Goal: Task Accomplishment & Management: Manage account settings

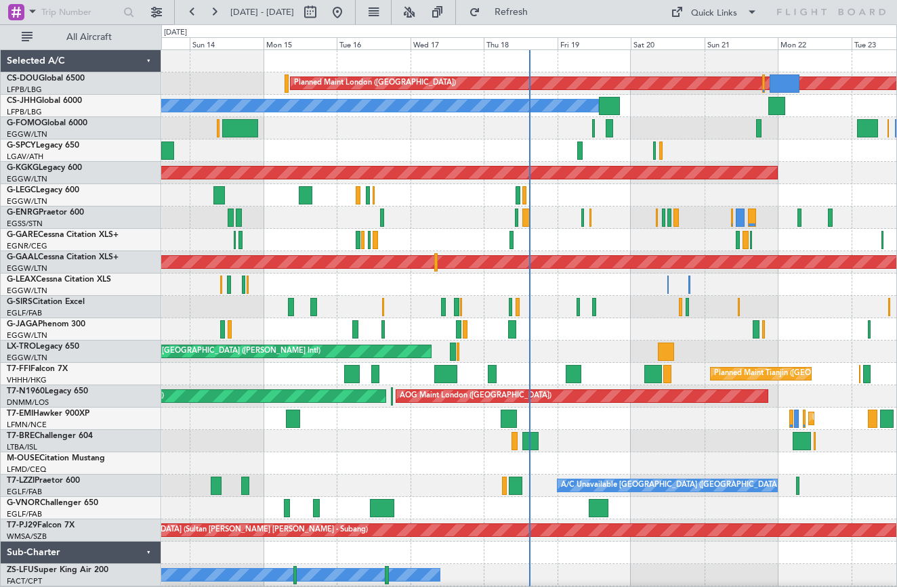
click at [471, 231] on div at bounding box center [528, 240] width 735 height 22
click at [579, 207] on div at bounding box center [528, 218] width 735 height 22
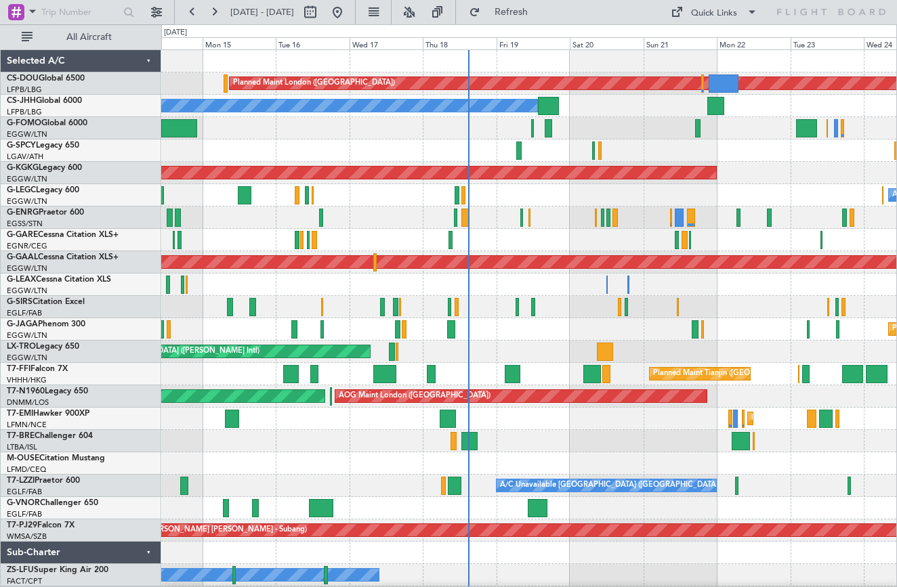
click at [404, 213] on div at bounding box center [528, 218] width 735 height 22
click at [509, 202] on div "A/C Unavailable [GEOGRAPHIC_DATA] ([GEOGRAPHIC_DATA]) Planned Maint [GEOGRAPHIC…" at bounding box center [528, 195] width 735 height 22
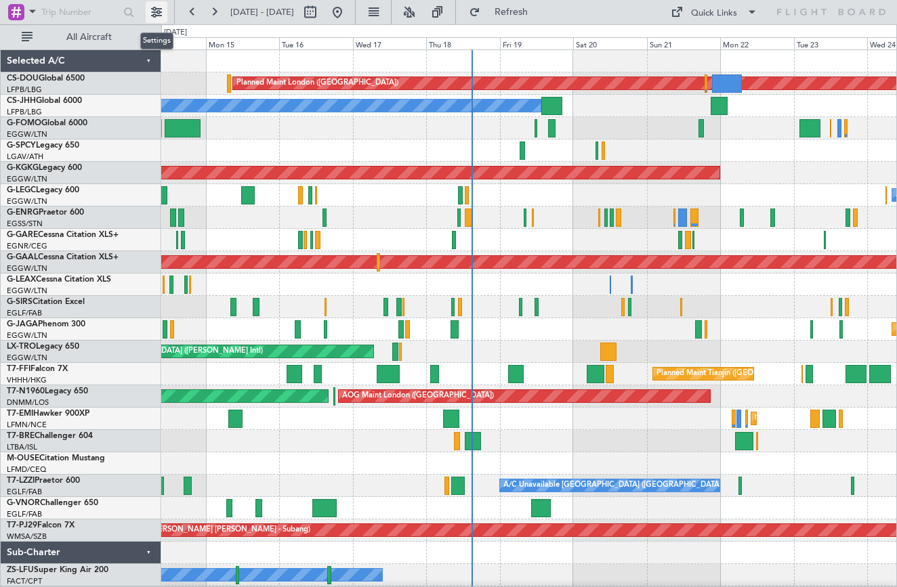
click at [162, 16] on button at bounding box center [157, 12] width 22 height 22
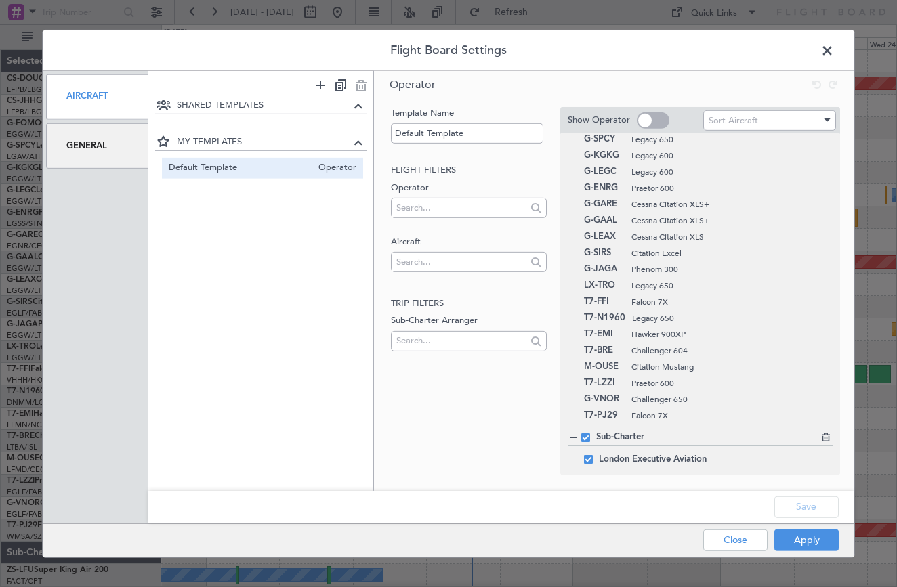
scroll to position [79, 0]
click at [823, 415] on icon at bounding box center [823, 412] width 9 height 9
click at [804, 513] on button "Save" at bounding box center [806, 507] width 64 height 22
click at [804, 540] on button "Apply" at bounding box center [806, 541] width 64 height 22
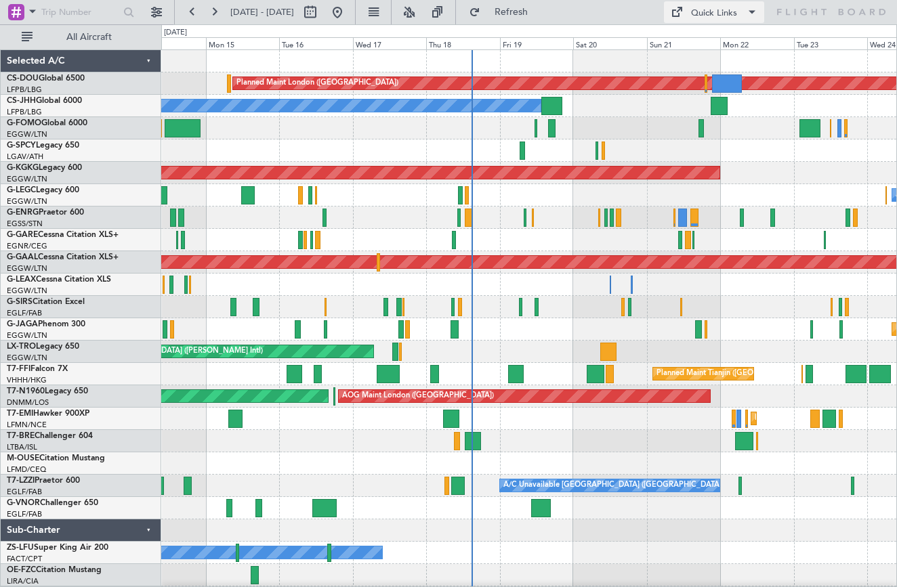
click at [681, 14] on span at bounding box center [676, 12] width 16 height 16
click at [623, 16] on div at bounding box center [448, 293] width 897 height 587
click at [163, 18] on button at bounding box center [157, 12] width 22 height 22
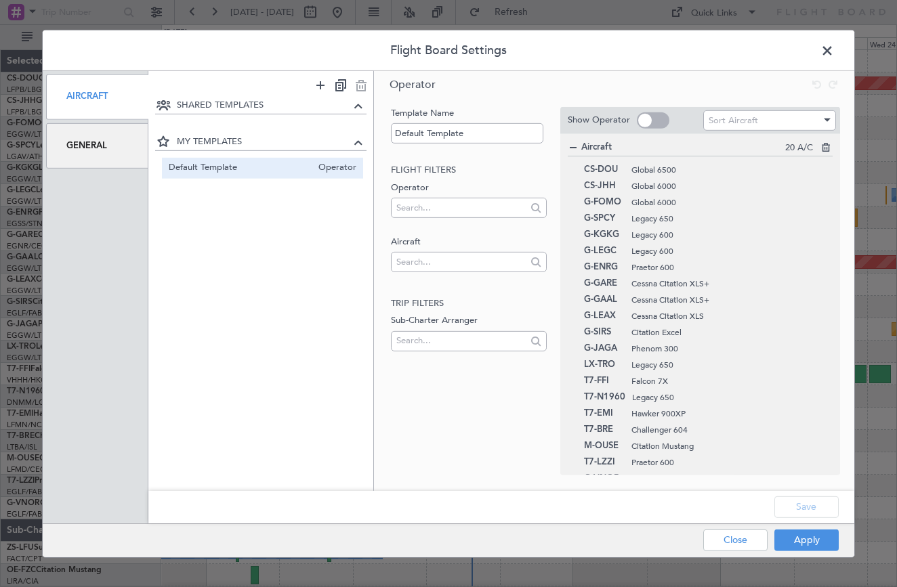
click at [127, 131] on div "General" at bounding box center [97, 145] width 102 height 45
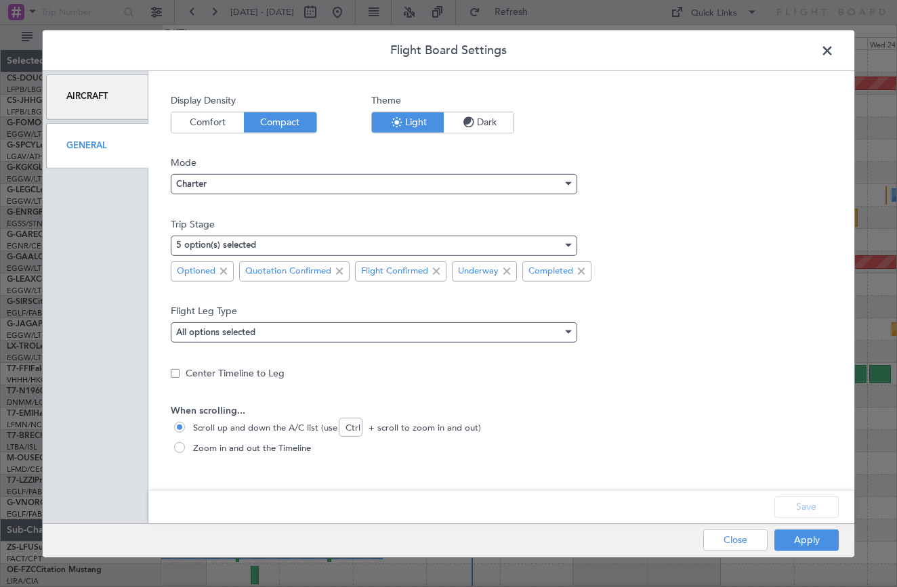
click at [496, 121] on span "Dark" at bounding box center [479, 122] width 70 height 20
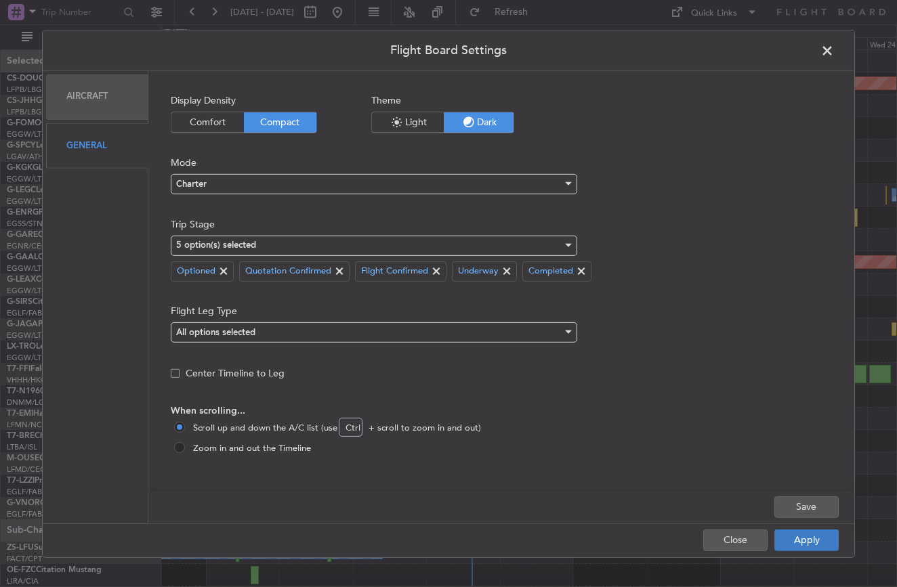
click at [793, 538] on button "Apply" at bounding box center [806, 541] width 64 height 22
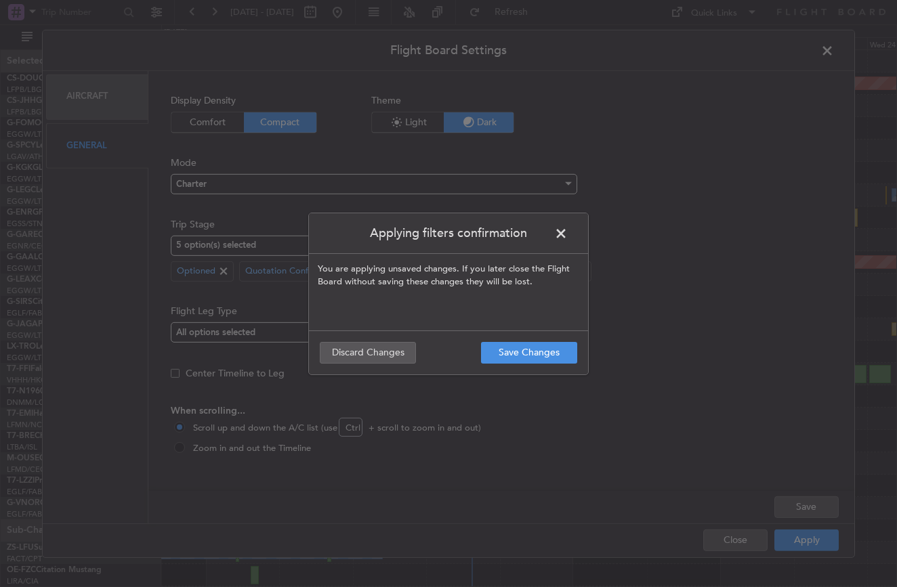
click at [531, 366] on footer "Save Changes Discard Changes" at bounding box center [448, 352] width 279 height 44
click at [533, 351] on button "Save Changes" at bounding box center [529, 353] width 96 height 22
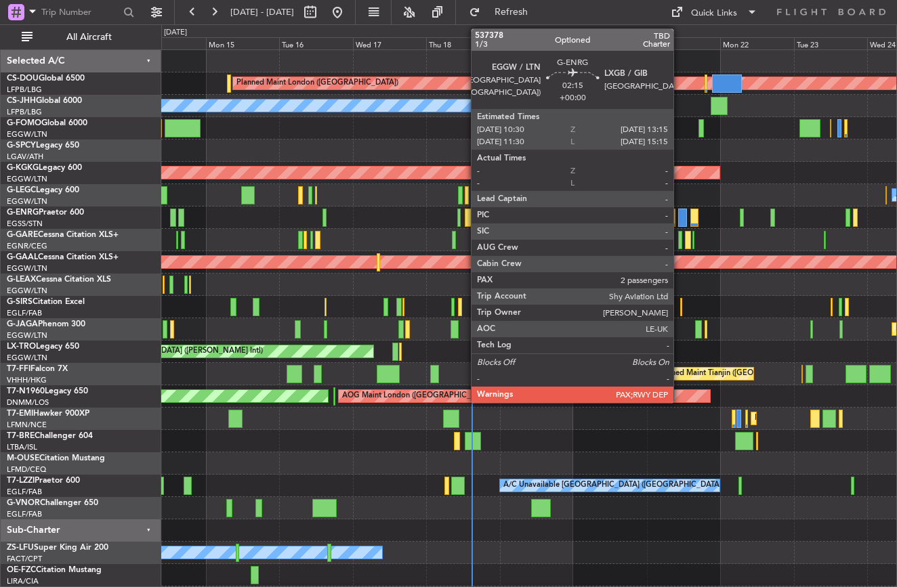
click at [679, 220] on div at bounding box center [682, 218] width 9 height 18
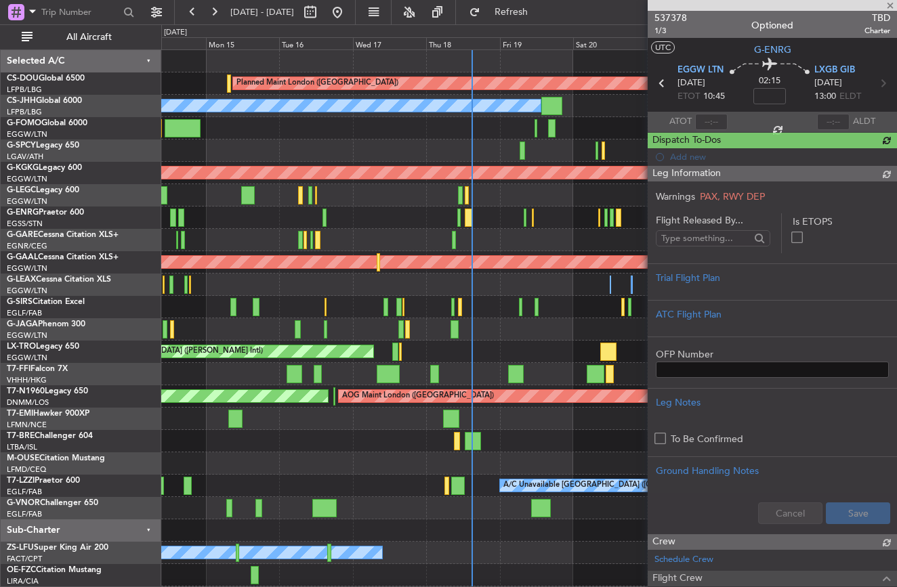
click at [887, 6] on div at bounding box center [771, 5] width 249 height 11
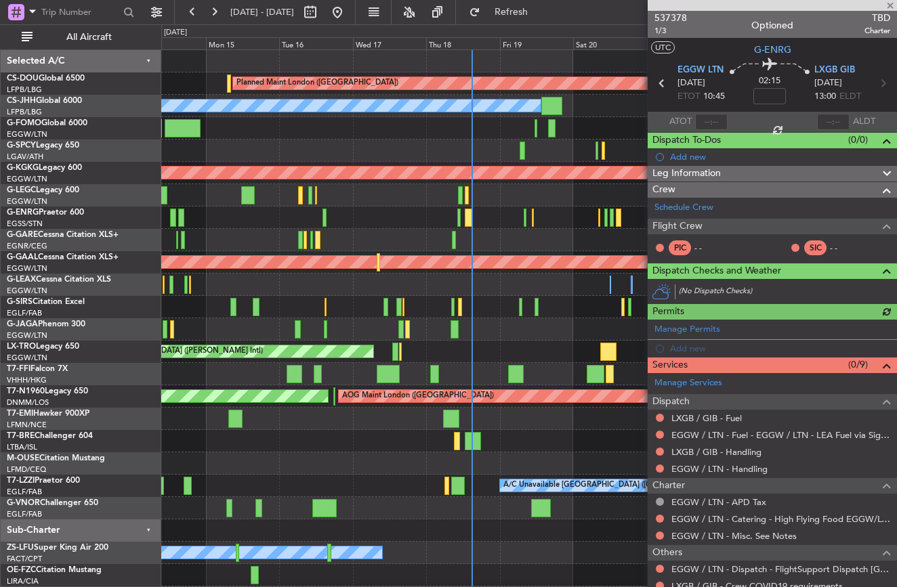
click at [889, 6] on div at bounding box center [771, 5] width 249 height 11
click at [890, 5] on span at bounding box center [890, 6] width 14 height 12
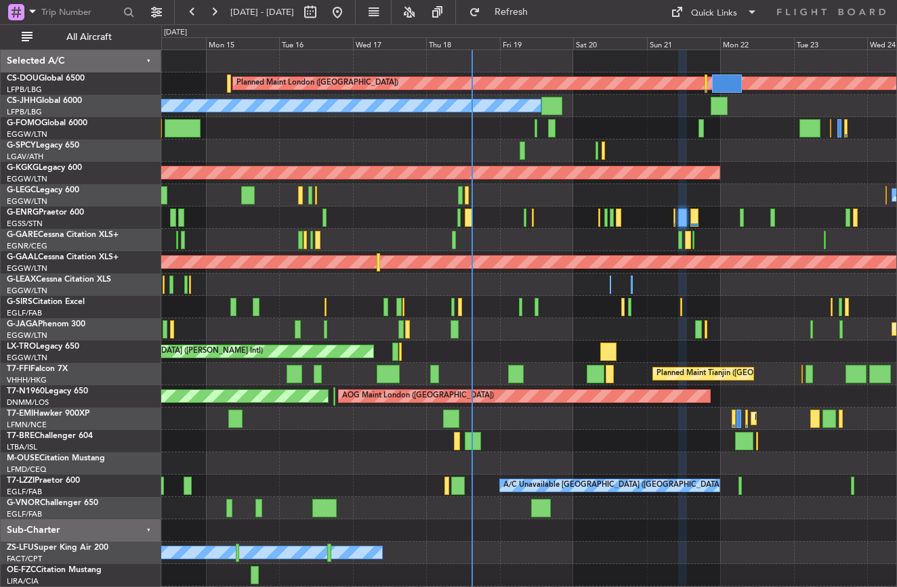
type input "0"
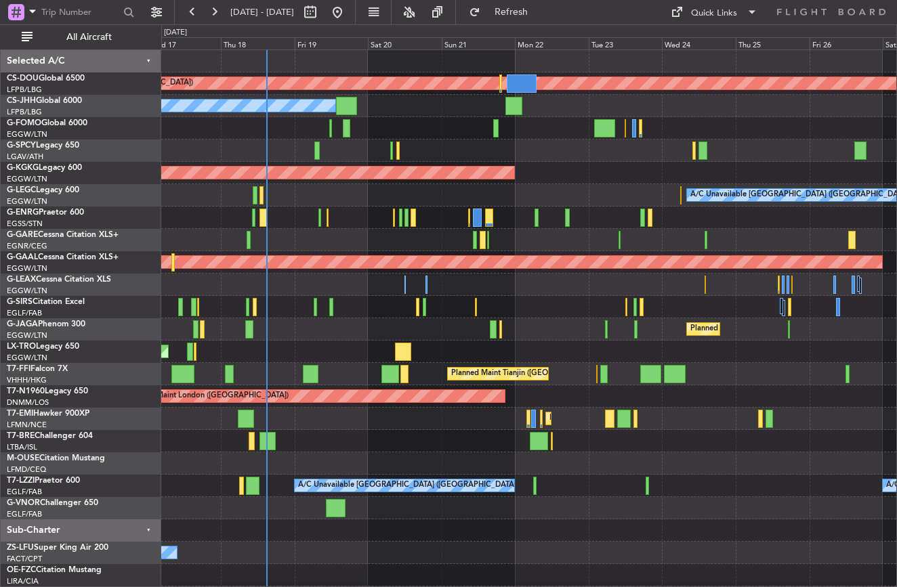
click at [551, 282] on div at bounding box center [528, 285] width 735 height 22
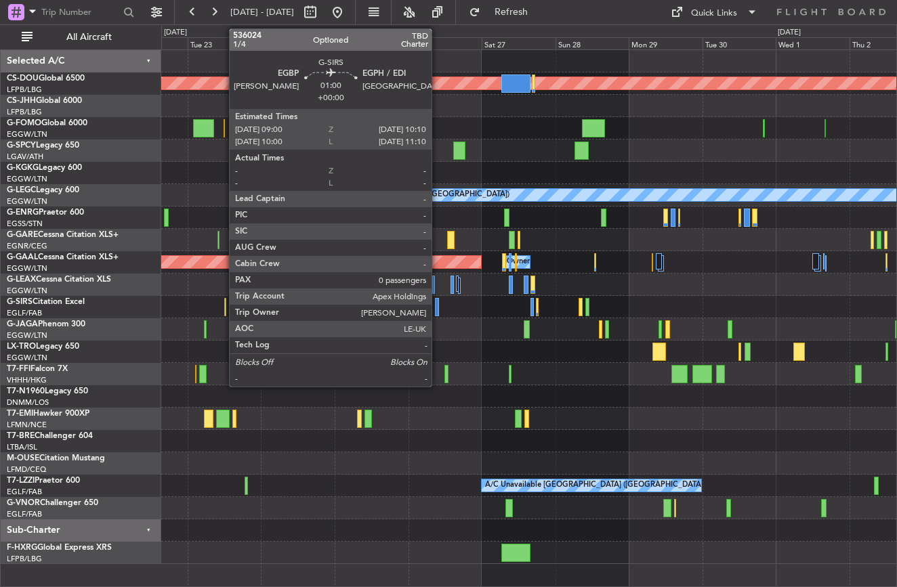
click at [437, 305] on div at bounding box center [437, 307] width 4 height 18
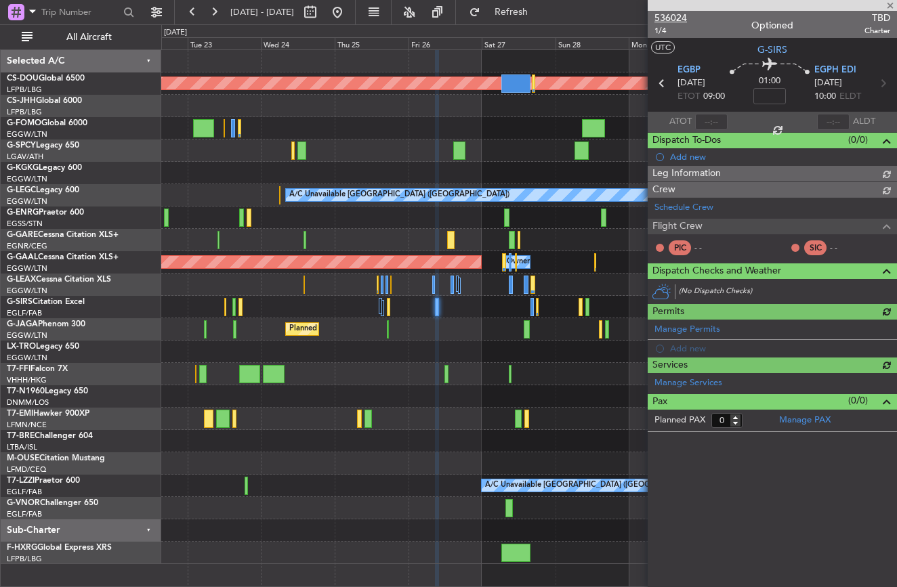
click at [676, 24] on span "536024" at bounding box center [670, 18] width 33 height 14
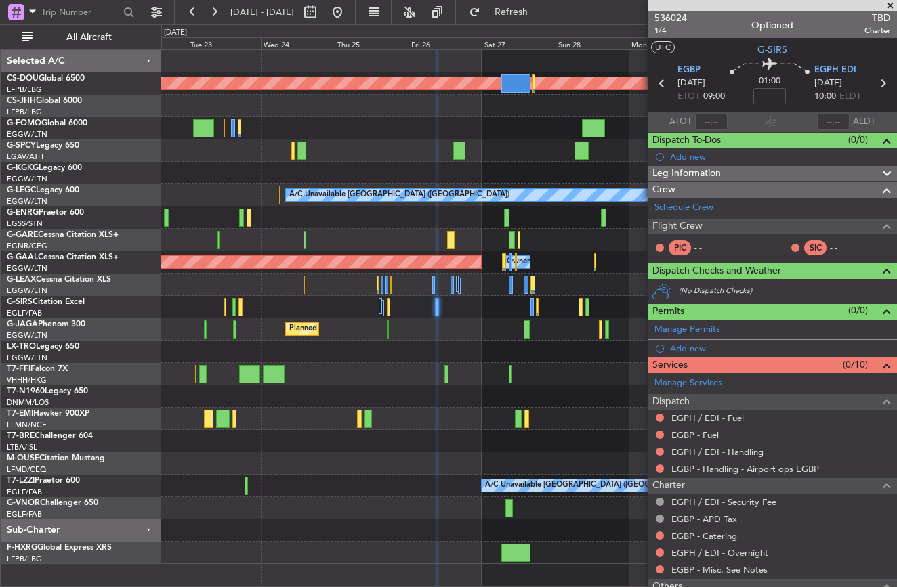
click at [672, 15] on span "536024" at bounding box center [670, 18] width 33 height 14
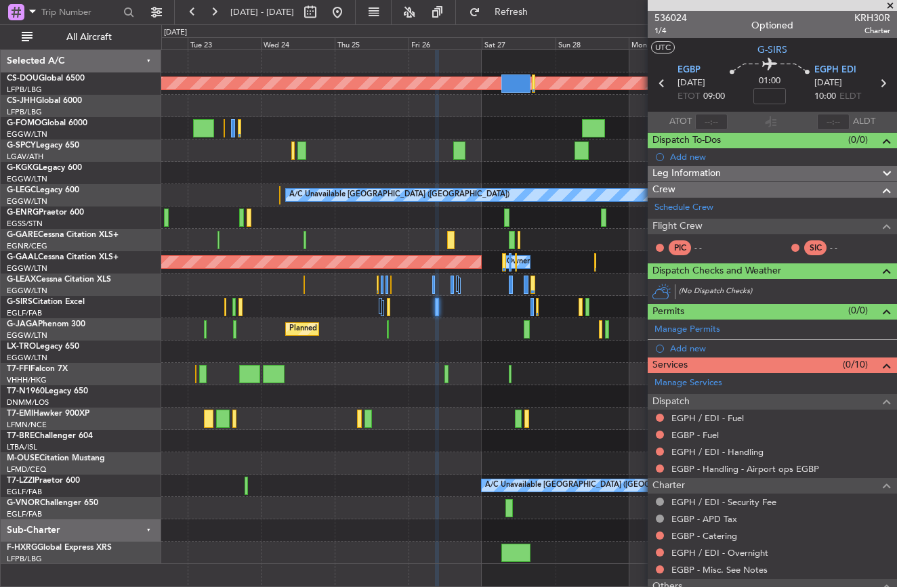
click at [437, 237] on div at bounding box center [528, 240] width 735 height 22
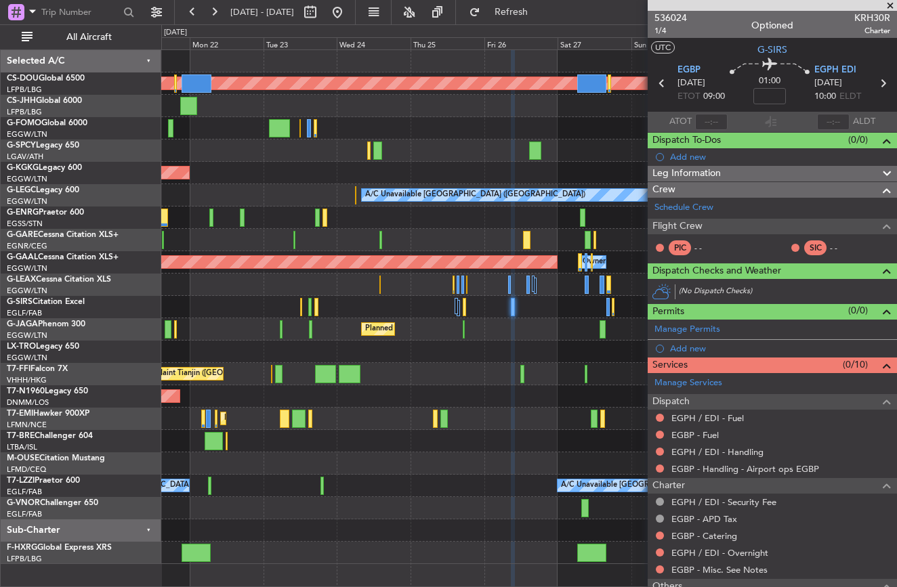
click at [407, 213] on div at bounding box center [528, 218] width 735 height 22
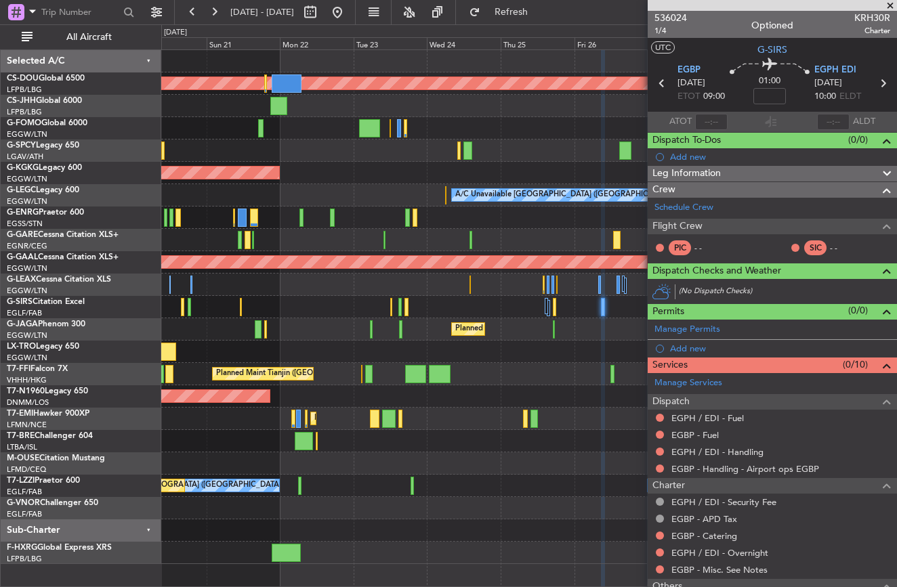
click at [494, 226] on div at bounding box center [528, 218] width 735 height 22
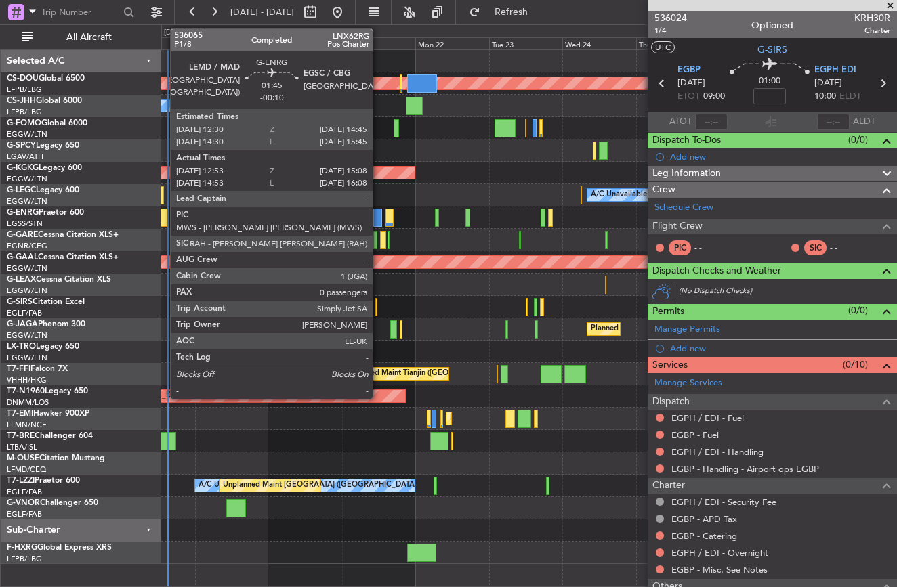
click at [163, 219] on div at bounding box center [163, 218] width 7 height 18
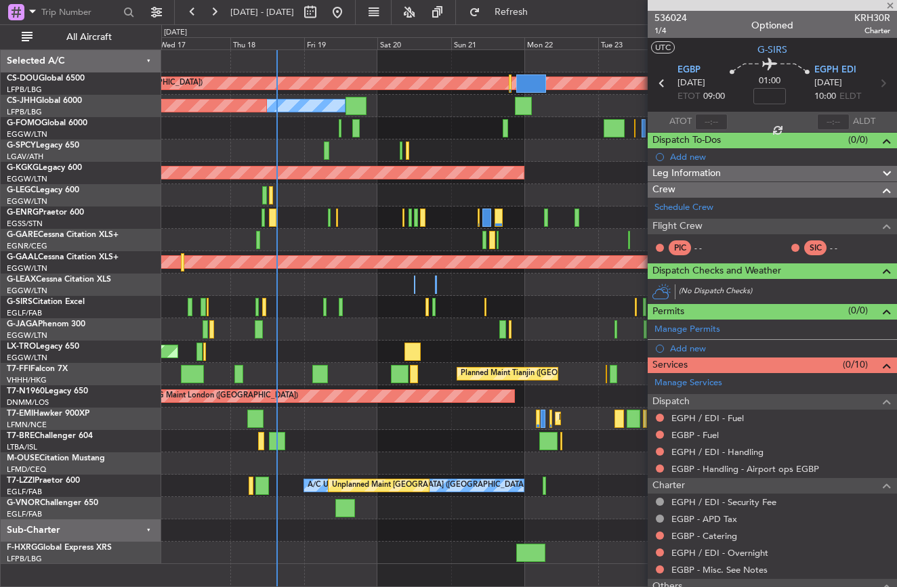
click at [578, 169] on div "AOG Maint [GEOGRAPHIC_DATA] (Ataturk)" at bounding box center [528, 173] width 735 height 22
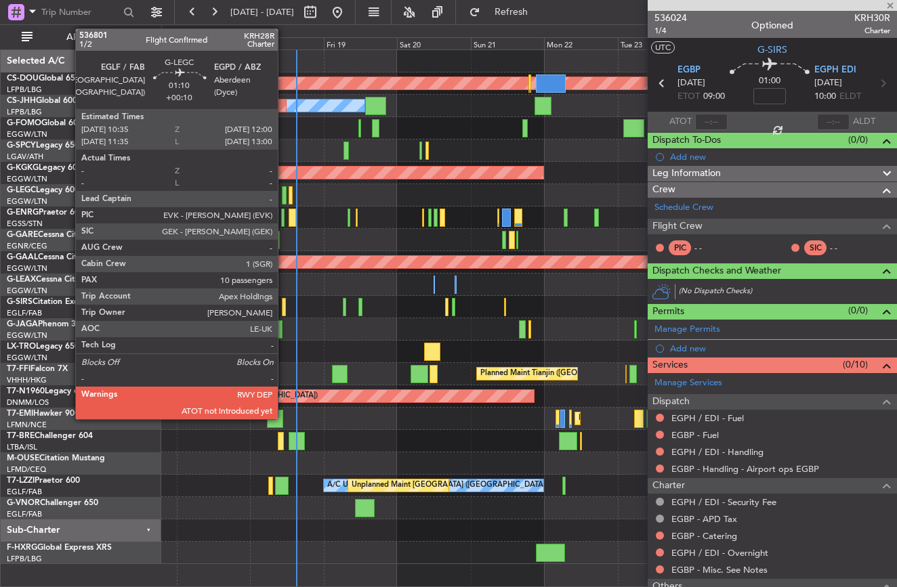
click at [284, 197] on div at bounding box center [284, 195] width 5 height 18
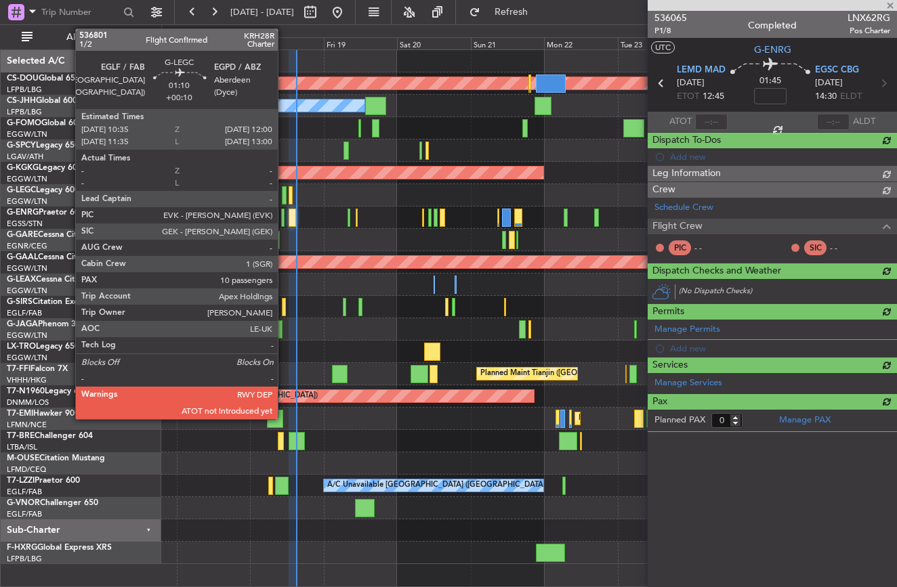
type input "-00:10"
type input "13:08"
type input "14:53"
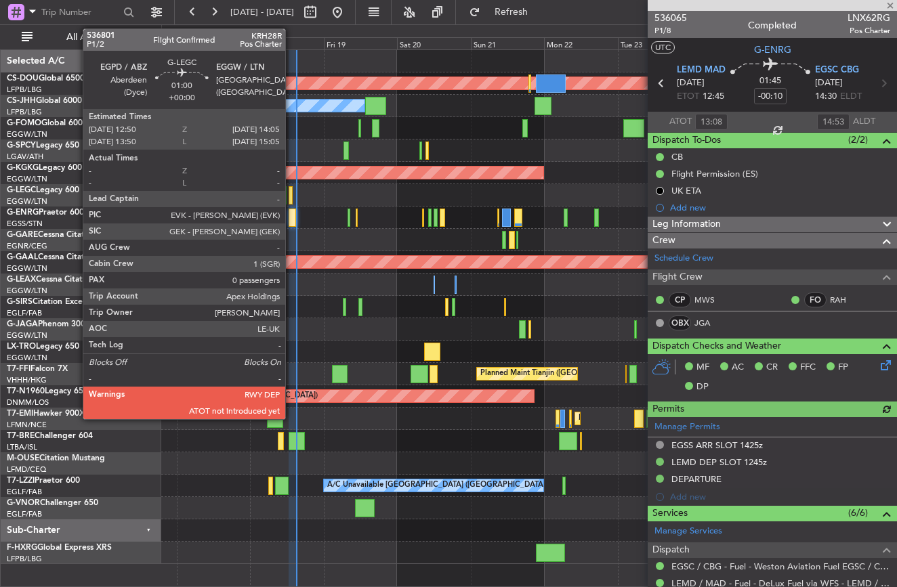
type input "+00:10"
type input "10"
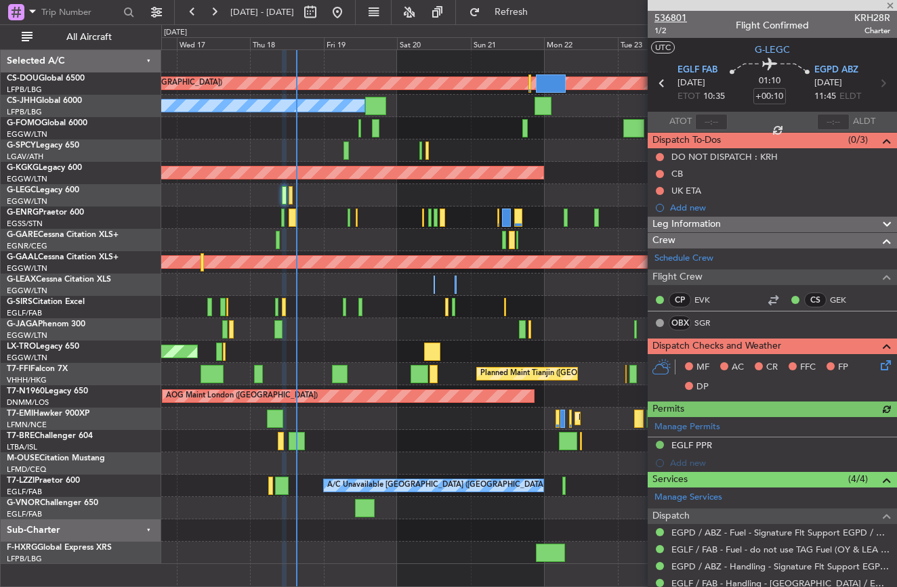
click at [669, 16] on span "536801" at bounding box center [670, 18] width 33 height 14
click at [555, 247] on div at bounding box center [528, 240] width 735 height 22
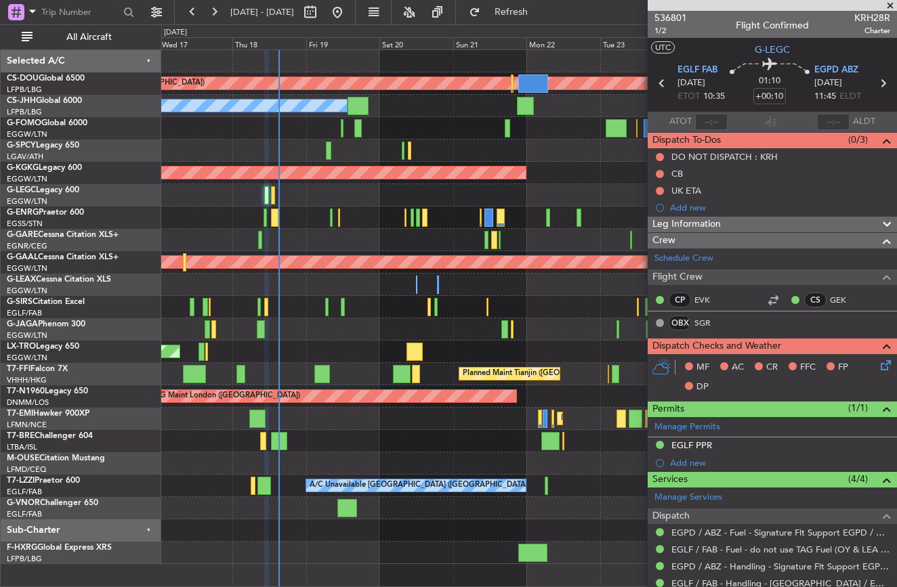
click at [183, 247] on div at bounding box center [528, 240] width 735 height 22
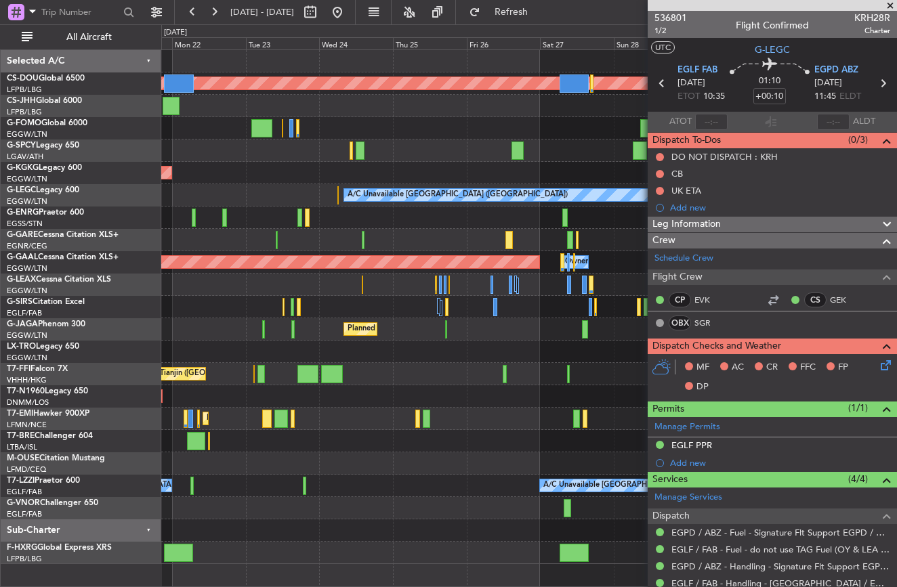
click at [412, 334] on div "Planned Maint [GEOGRAPHIC_DATA] ([GEOGRAPHIC_DATA])" at bounding box center [528, 329] width 735 height 22
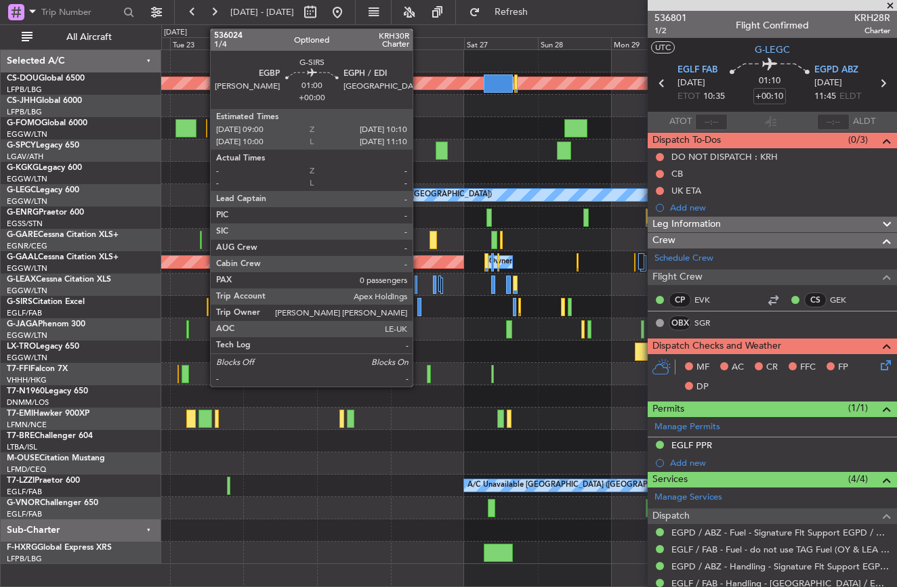
click at [419, 304] on div at bounding box center [419, 307] width 4 height 18
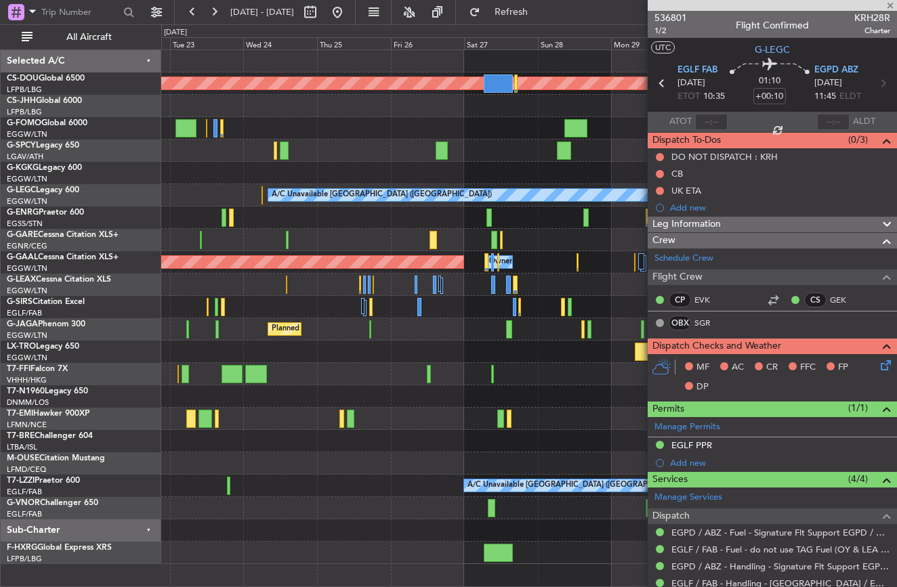
type input "0"
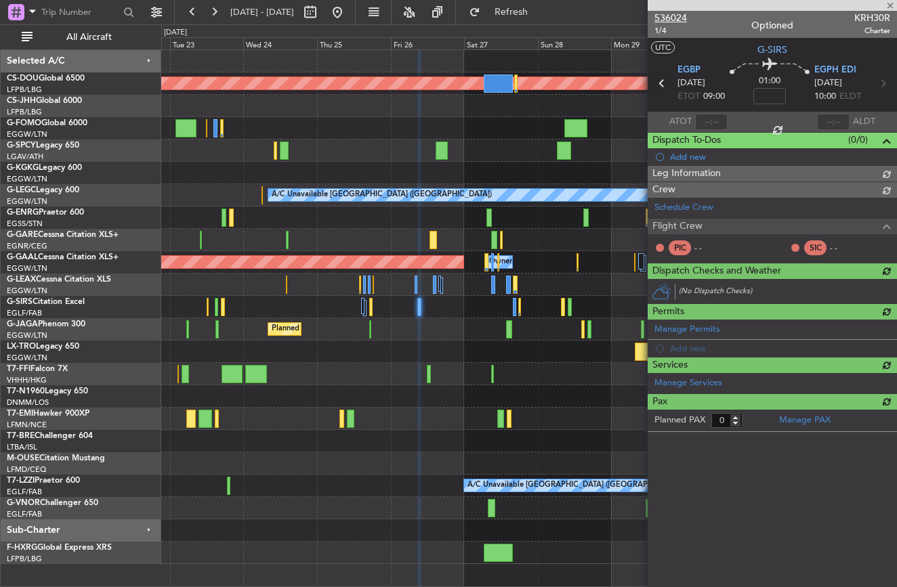
click at [681, 15] on span "536024" at bounding box center [670, 18] width 33 height 14
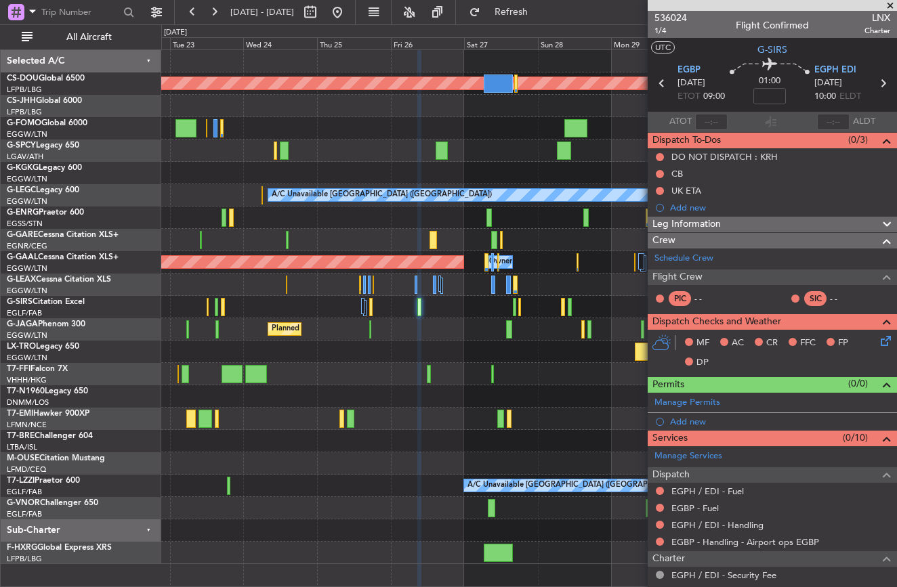
click at [490, 324] on div "Planned Maint [GEOGRAPHIC_DATA] ([GEOGRAPHIC_DATA])" at bounding box center [528, 329] width 735 height 22
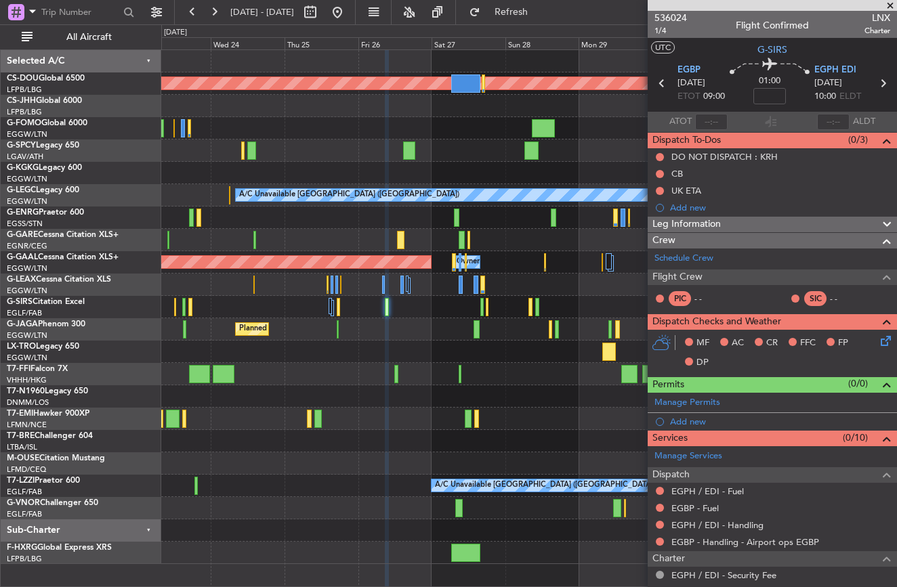
click at [410, 330] on div "Planned Maint [GEOGRAPHIC_DATA] ([GEOGRAPHIC_DATA])" at bounding box center [528, 329] width 735 height 22
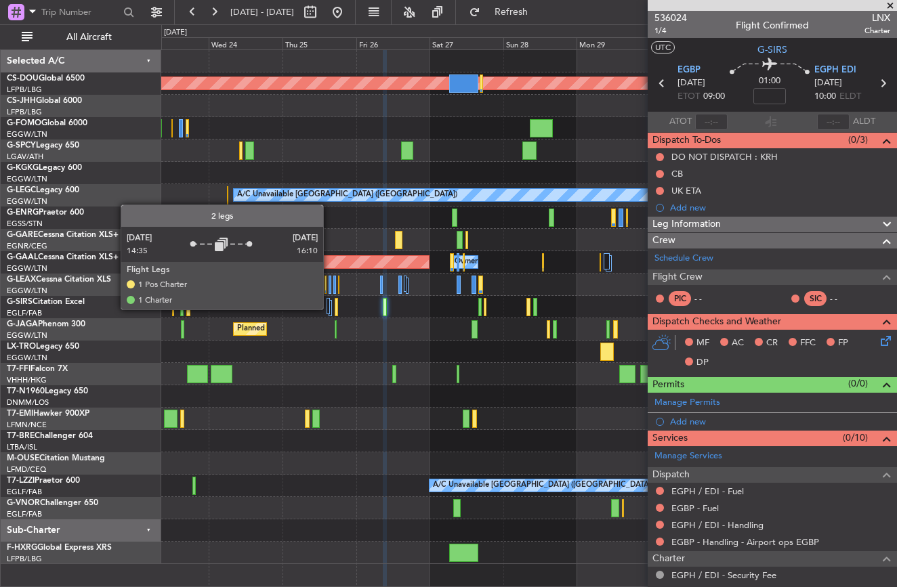
click at [328, 309] on div at bounding box center [327, 306] width 3 height 16
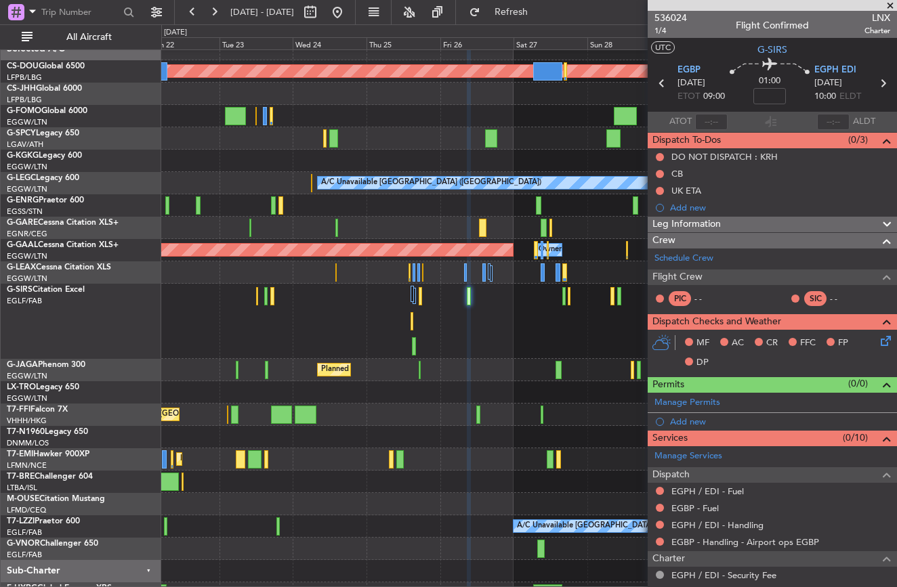
click at [456, 144] on div at bounding box center [528, 138] width 735 height 22
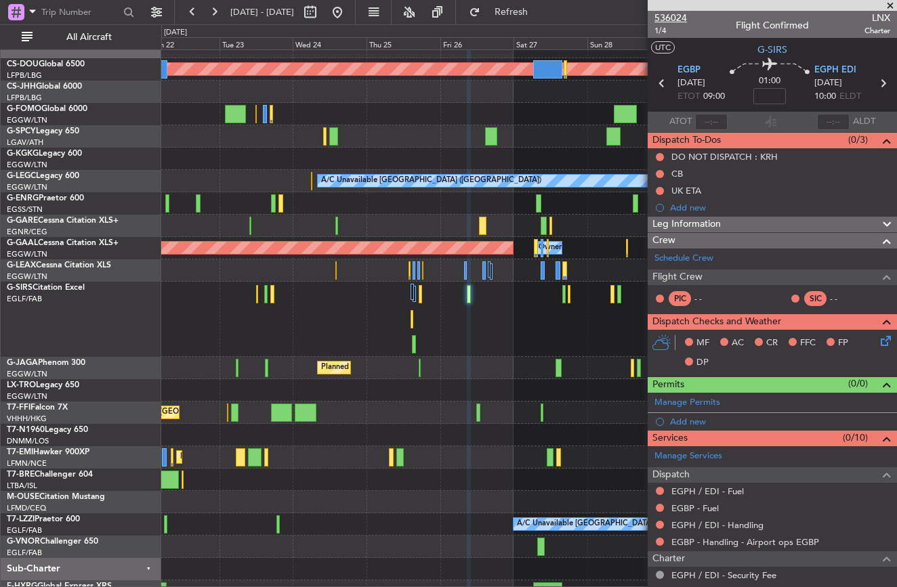
click at [661, 16] on span "536024" at bounding box center [670, 18] width 33 height 14
